Goal: Information Seeking & Learning: Learn about a topic

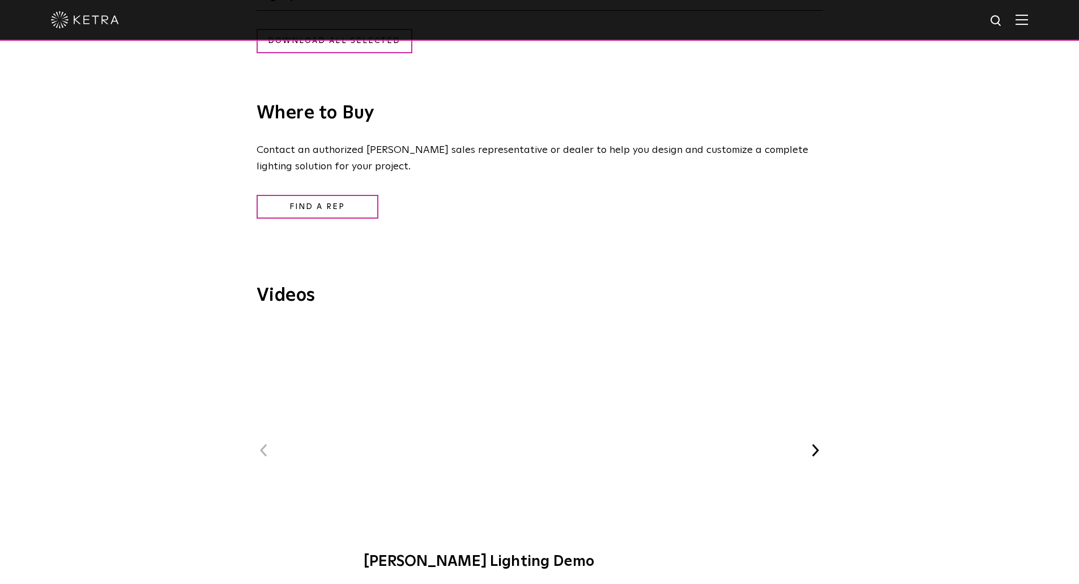
scroll to position [1189, 0]
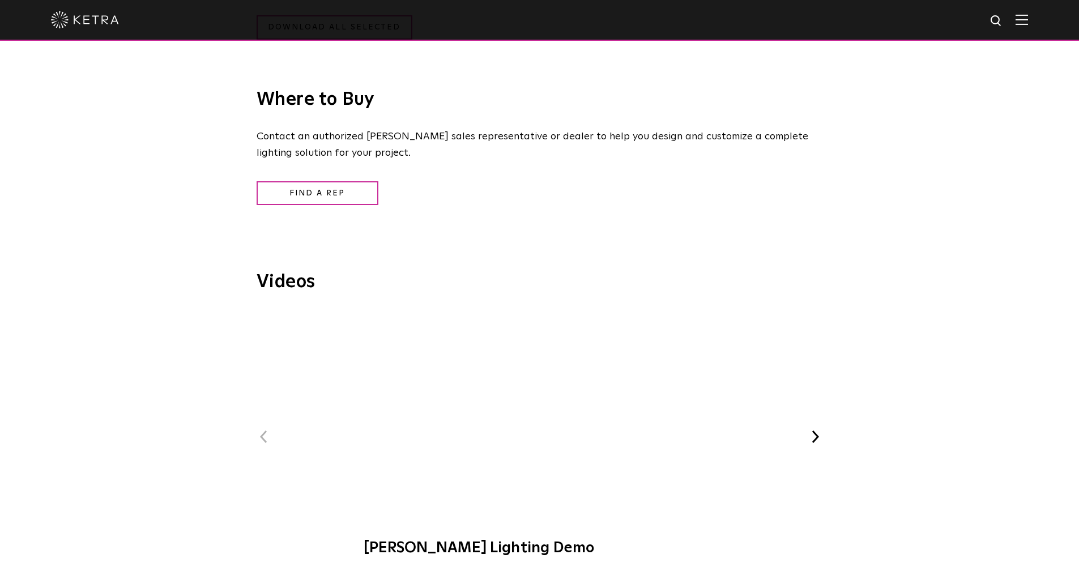
click at [532, 409] on span "[PERSON_NAME] Lighting Demo" at bounding box center [539, 440] width 381 height 258
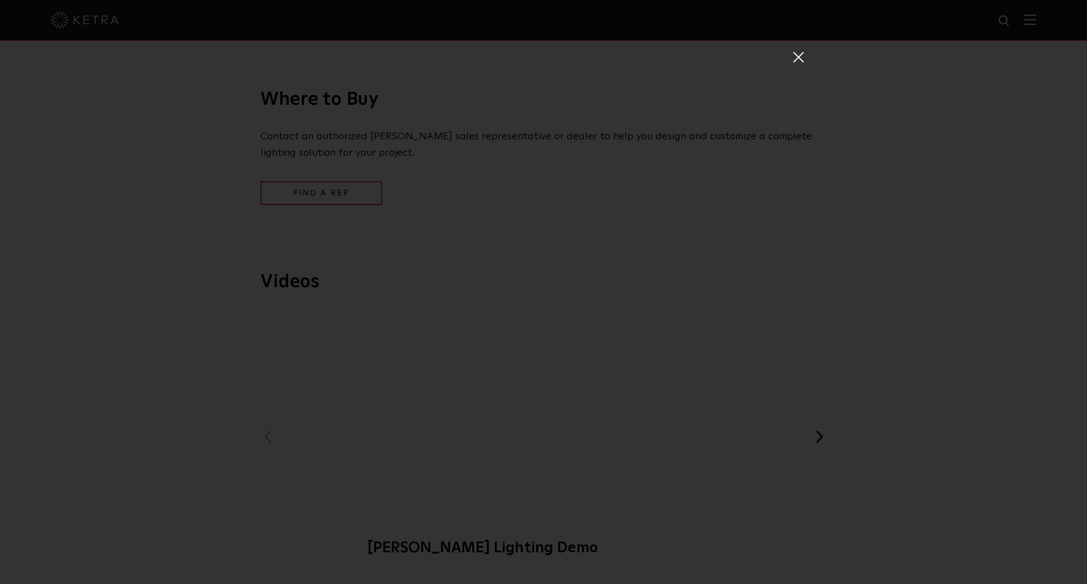
click at [793, 55] on span at bounding box center [798, 56] width 12 height 11
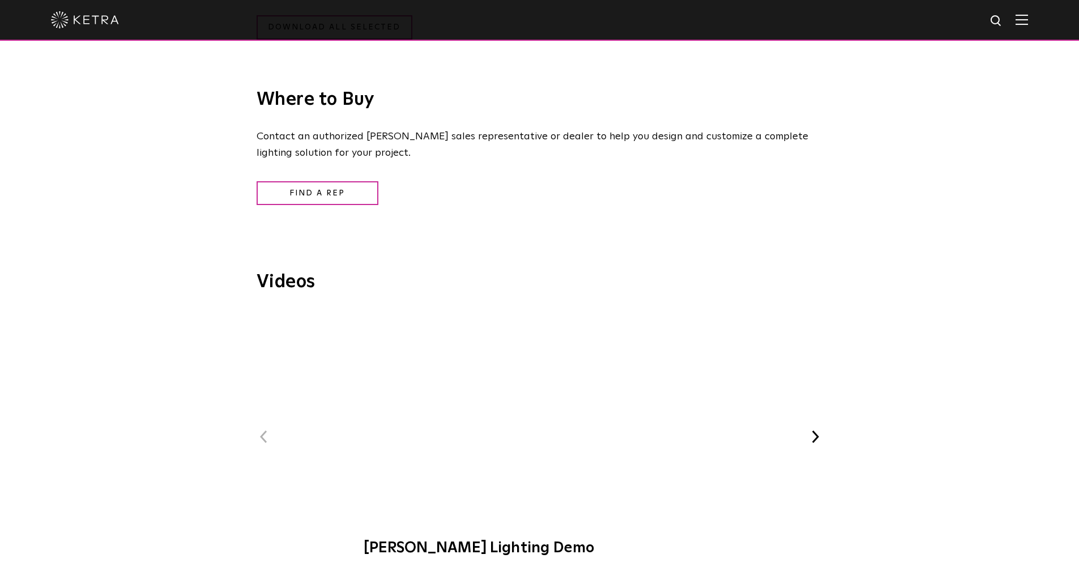
click at [817, 444] on button "Next" at bounding box center [815, 436] width 15 height 15
click at [529, 428] on span "[PERSON_NAME] at C-CAP Benefit" at bounding box center [539, 448] width 381 height 277
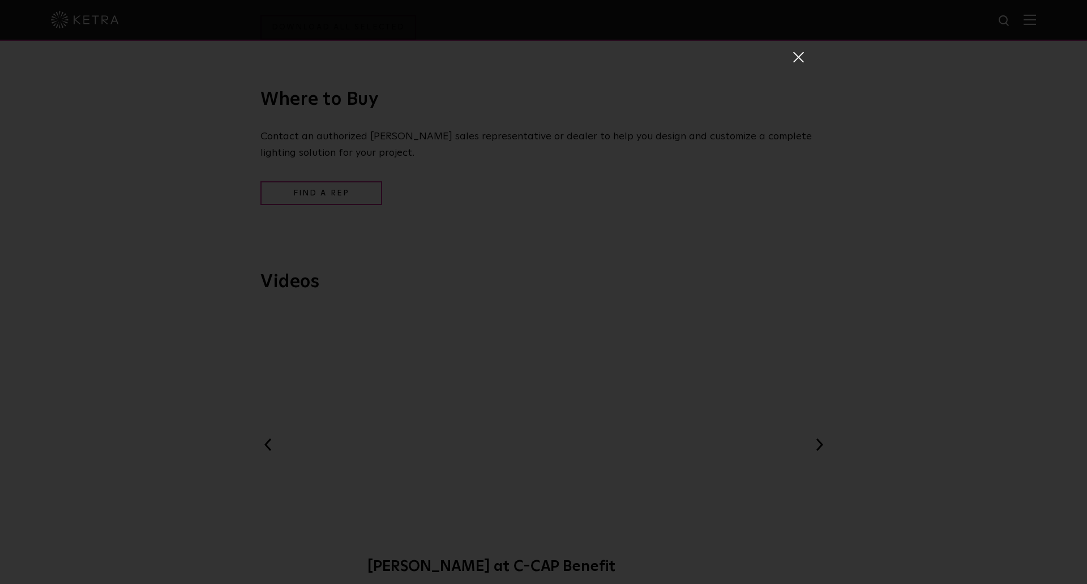
click at [798, 55] on span at bounding box center [798, 56] width 12 height 11
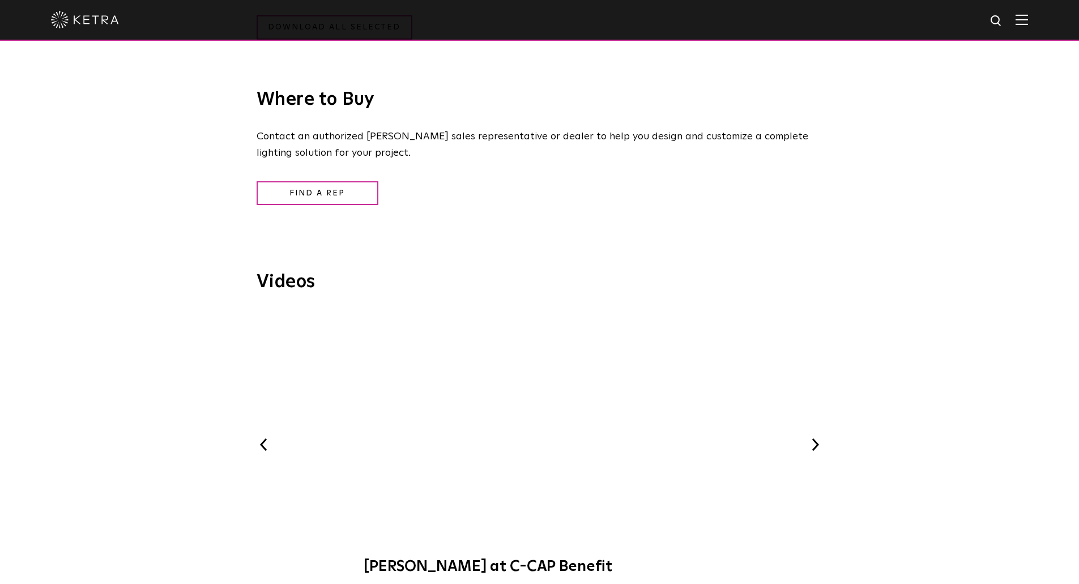
click at [815, 450] on button "Next" at bounding box center [815, 444] width 15 height 15
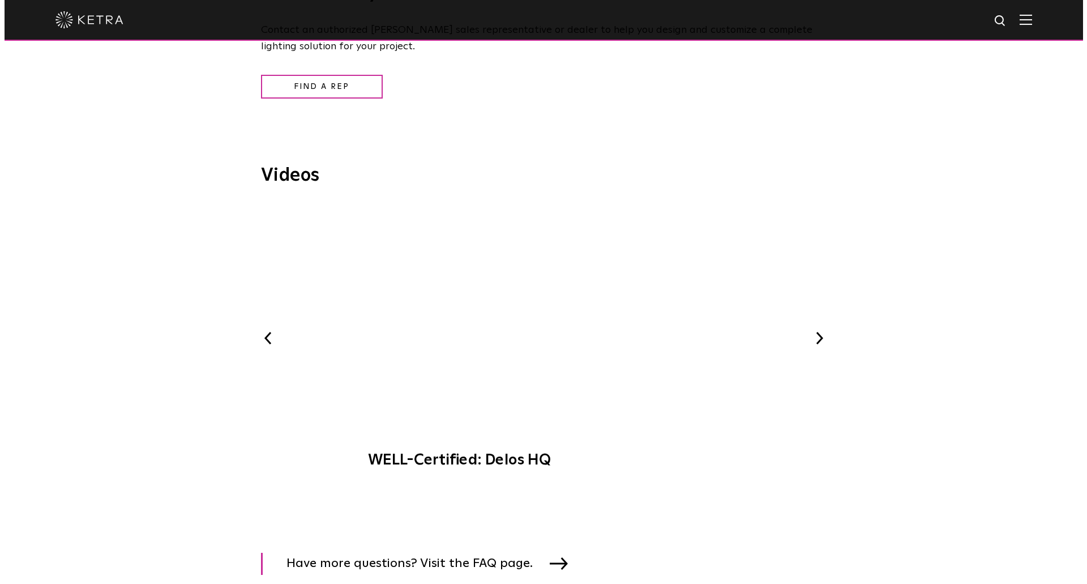
scroll to position [1302, 0]
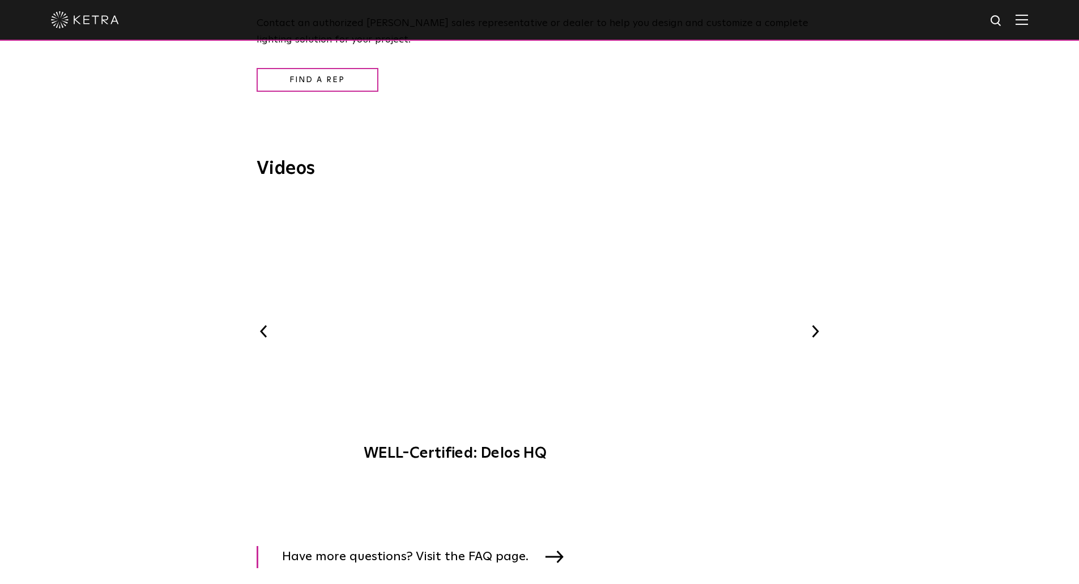
click at [808, 326] on div "Previous Ketra Lighting Demo Ketra at C-CAP Benefit WELL-Certified: Delos HQ Ke…" at bounding box center [540, 335] width 566 height 274
click at [813, 332] on button "Next" at bounding box center [815, 331] width 15 height 15
click at [540, 328] on span "[PERSON_NAME] Art + Light Experience" at bounding box center [539, 334] width 381 height 277
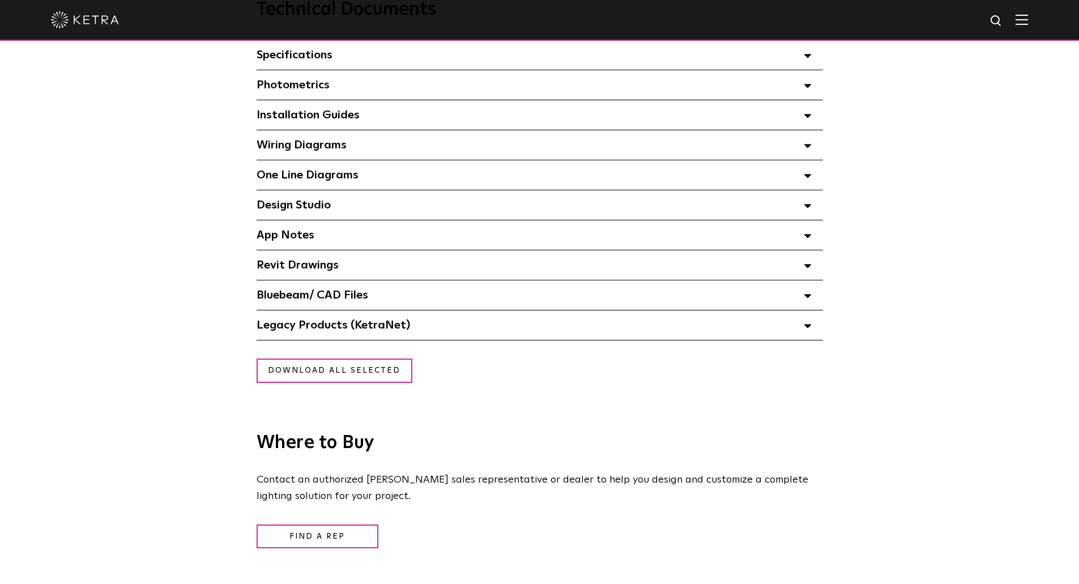
scroll to position [680, 0]
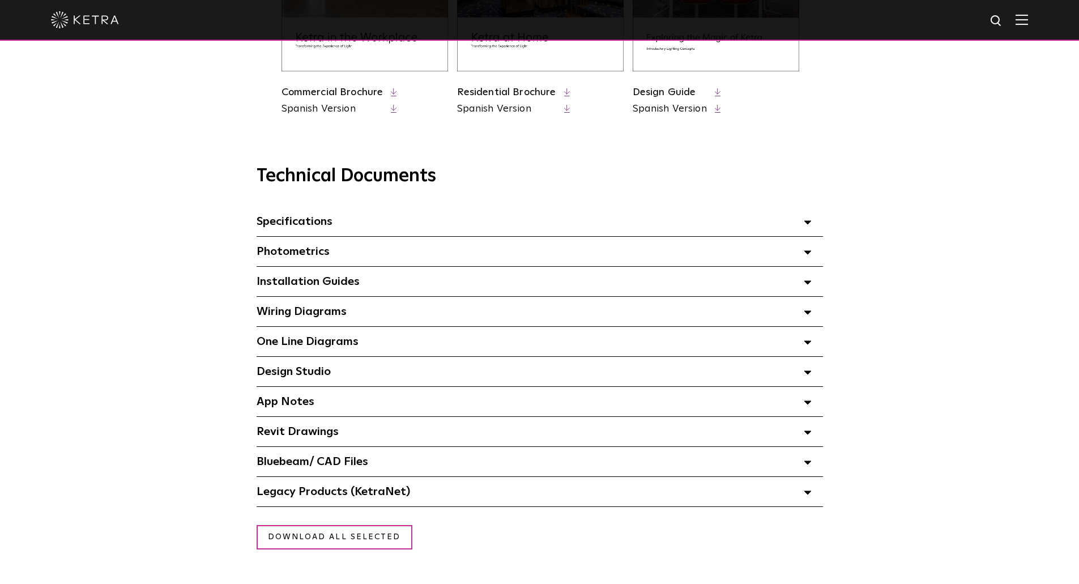
click at [459, 219] on div "Specifications Select checkboxes to use the bulk download option below" at bounding box center [540, 221] width 566 height 29
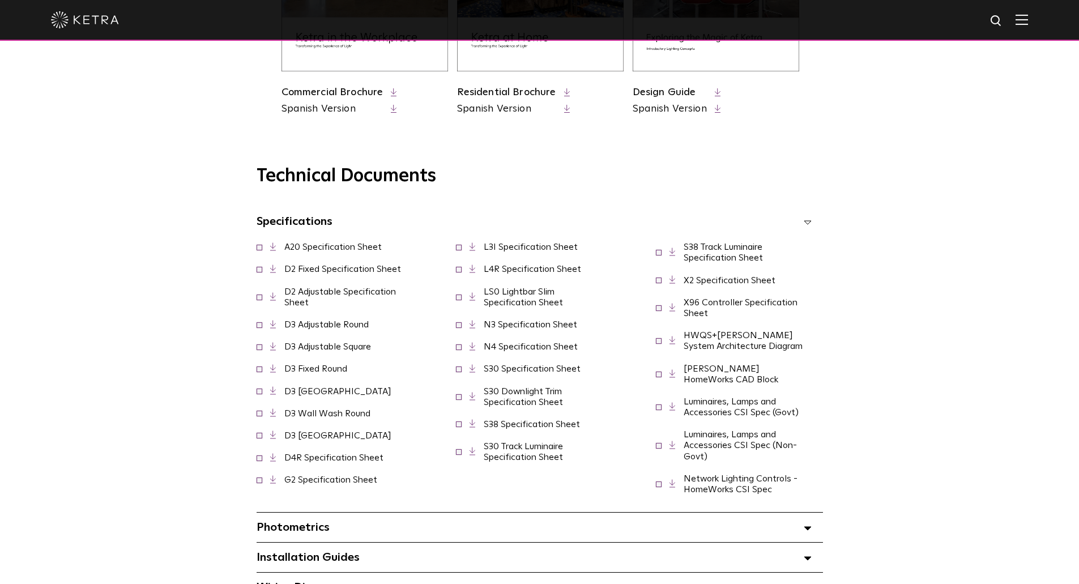
click at [258, 257] on span at bounding box center [260, 324] width 6 height 6
click at [290, 257] on link "D3 Adjustable Round" at bounding box center [326, 324] width 84 height 9
click at [298, 257] on link "D2 Adjustable Specification Sheet" at bounding box center [340, 297] width 112 height 20
